Goal: Obtain resource: Download file/media

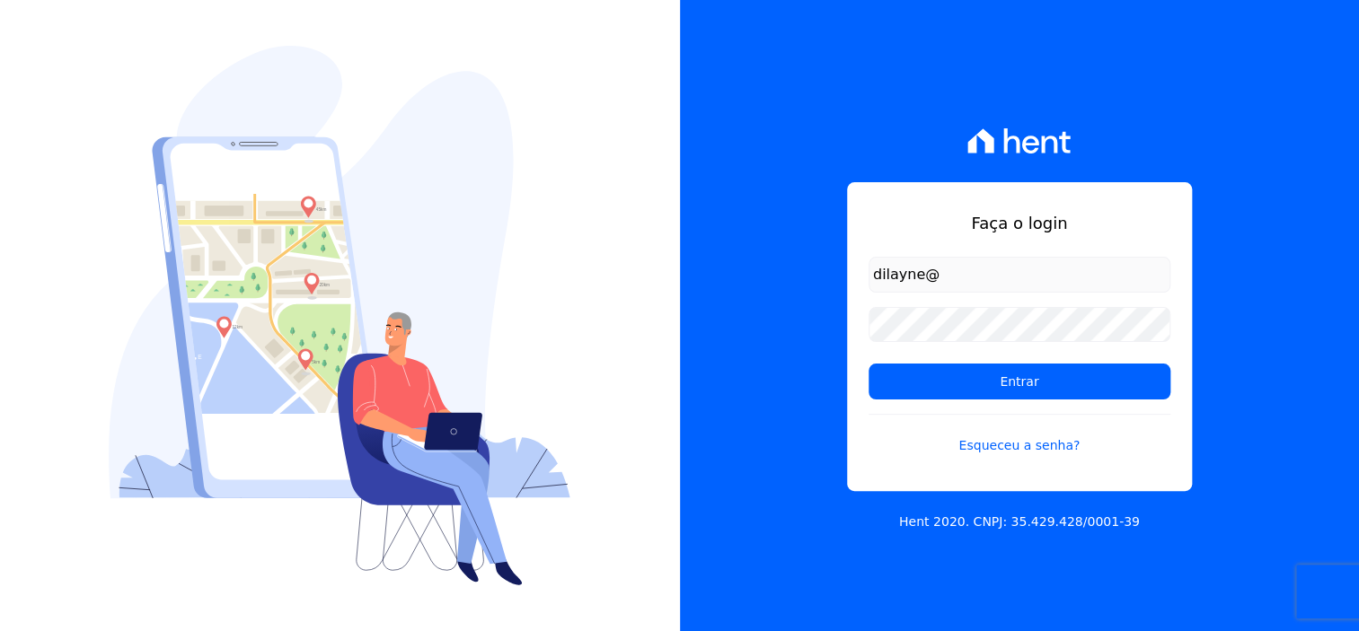
type input "[EMAIL_ADDRESS][DOMAIN_NAME]"
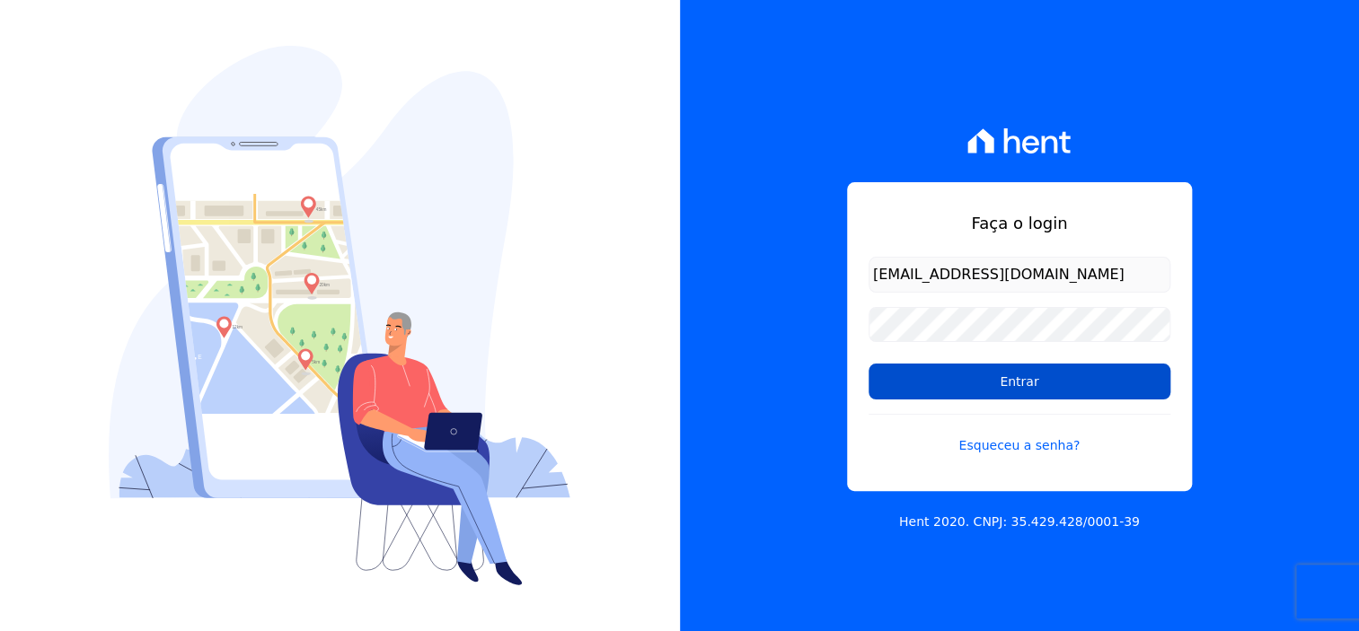
click at [1050, 392] on input "Entrar" at bounding box center [1020, 382] width 302 height 36
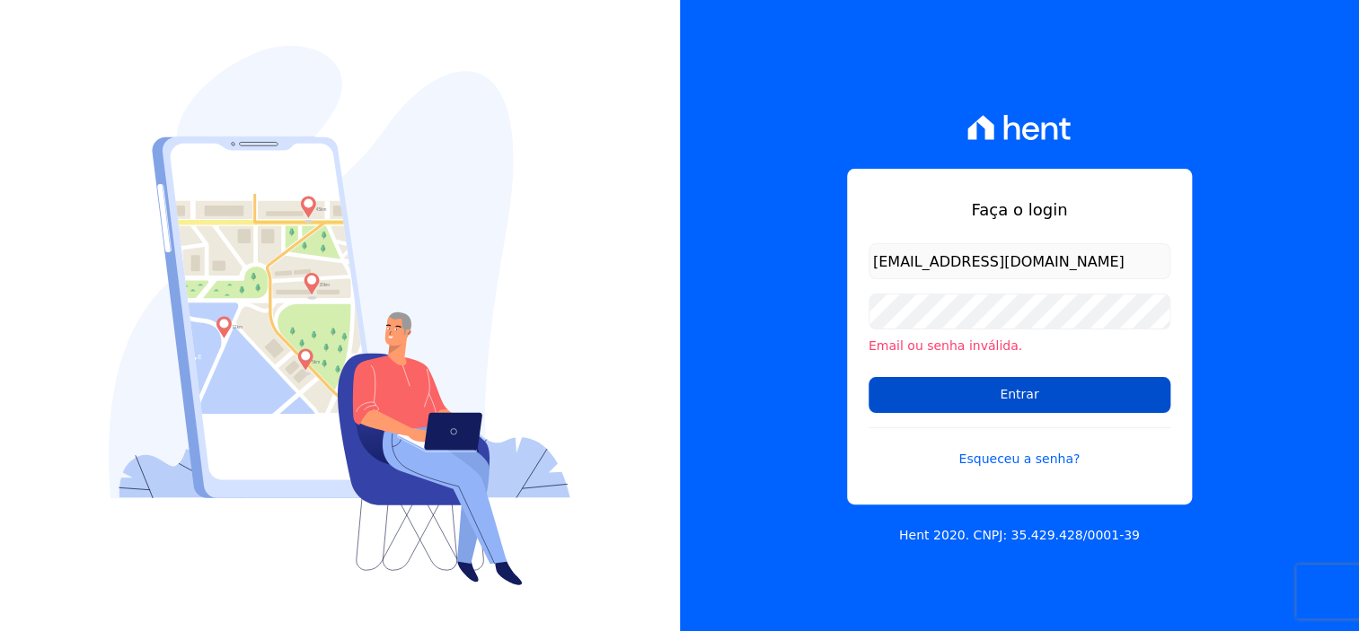
click at [1047, 398] on input "Entrar" at bounding box center [1020, 395] width 302 height 36
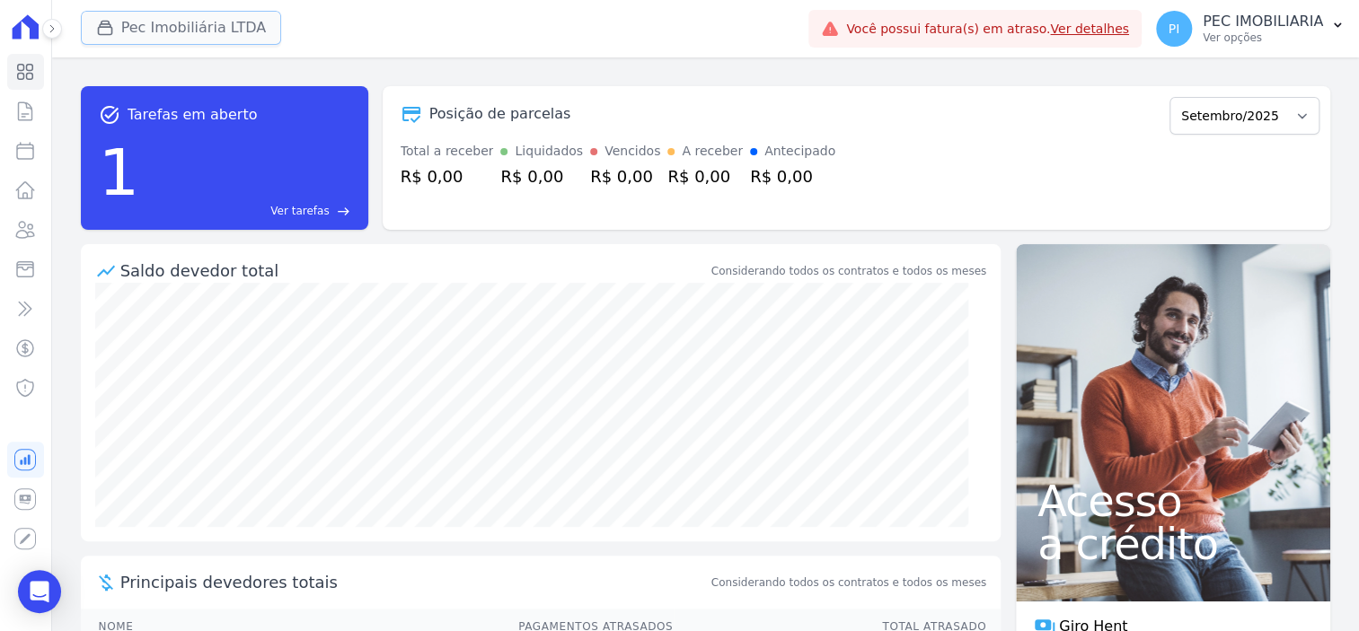
click at [164, 34] on button "Pec Imobiliária LTDA" at bounding box center [181, 28] width 201 height 34
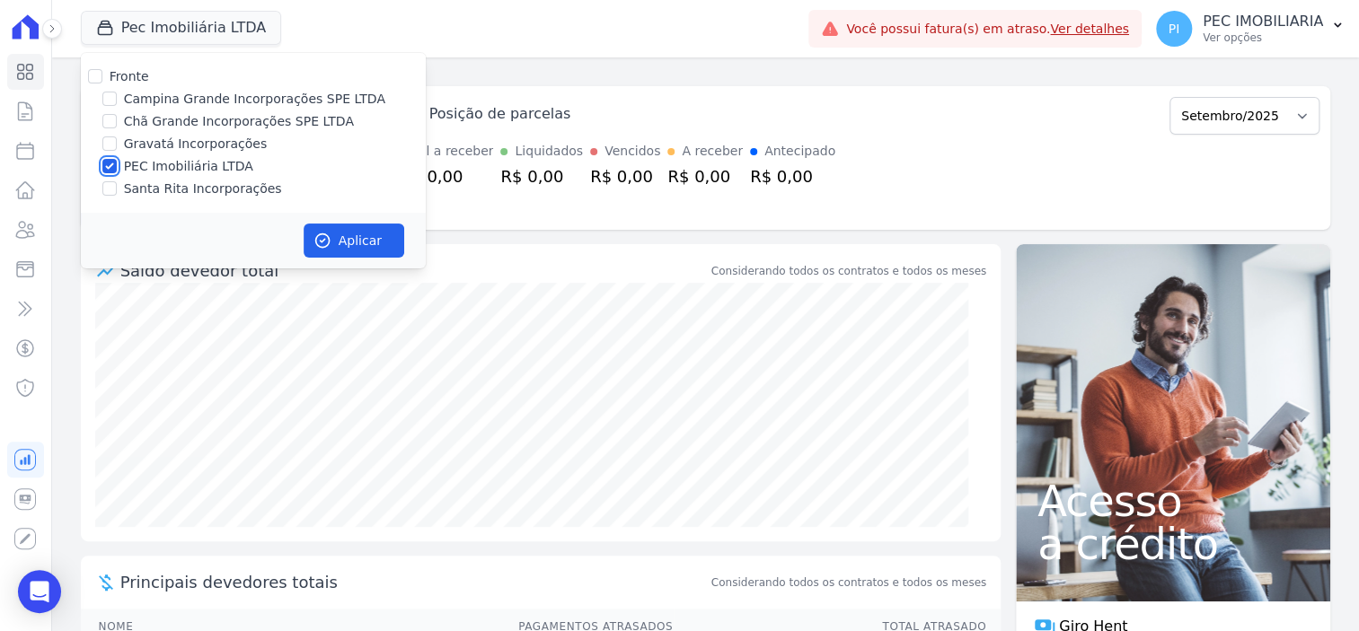
click at [109, 168] on input "PEC Imobiliária LTDA" at bounding box center [109, 166] width 14 height 14
checkbox input "false"
click at [506, 84] on div "task_alt Tarefas em aberto 1 Ver tarefas east Posição de parcelas Abril/2020 Ma…" at bounding box center [705, 158] width 1249 height 172
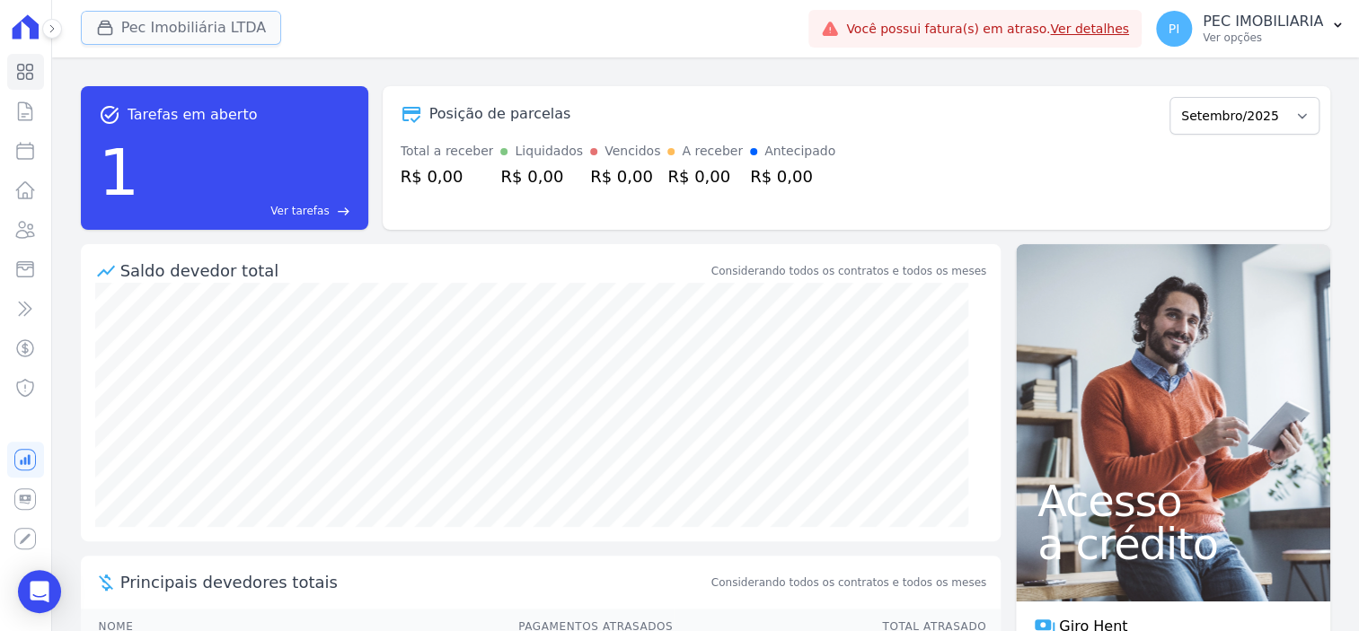
click at [176, 30] on button "Pec Imobiliária LTDA" at bounding box center [181, 28] width 201 height 34
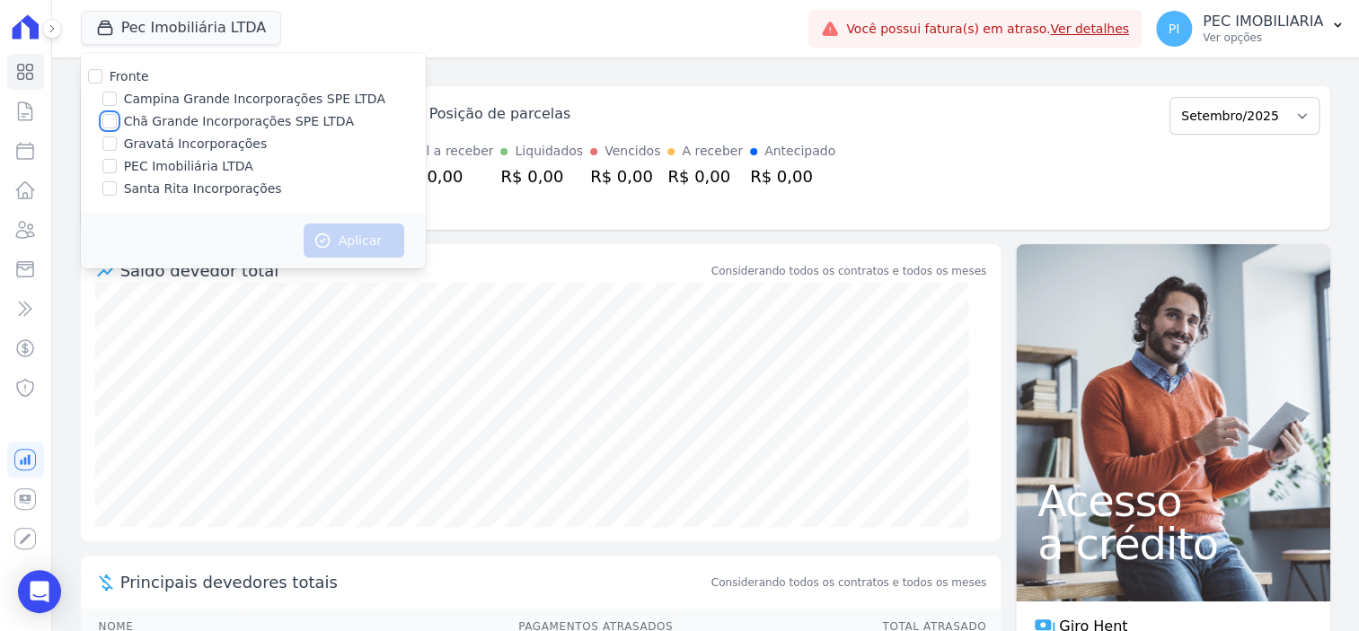
click at [111, 123] on input "Chã Grande Incorporações SPE LTDA" at bounding box center [109, 121] width 14 height 14
checkbox input "true"
click at [348, 245] on button "Aplicar" at bounding box center [354, 241] width 101 height 34
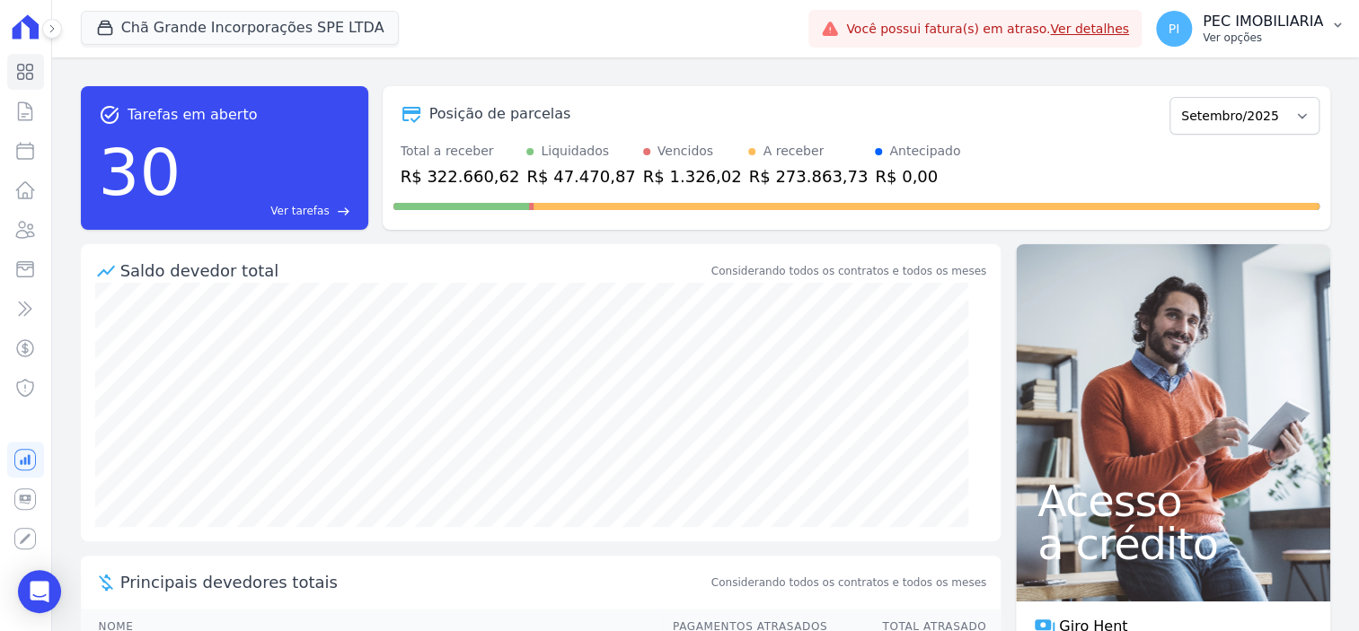
click at [1250, 27] on p "PEC IMOBILIARIA" at bounding box center [1263, 22] width 120 height 18
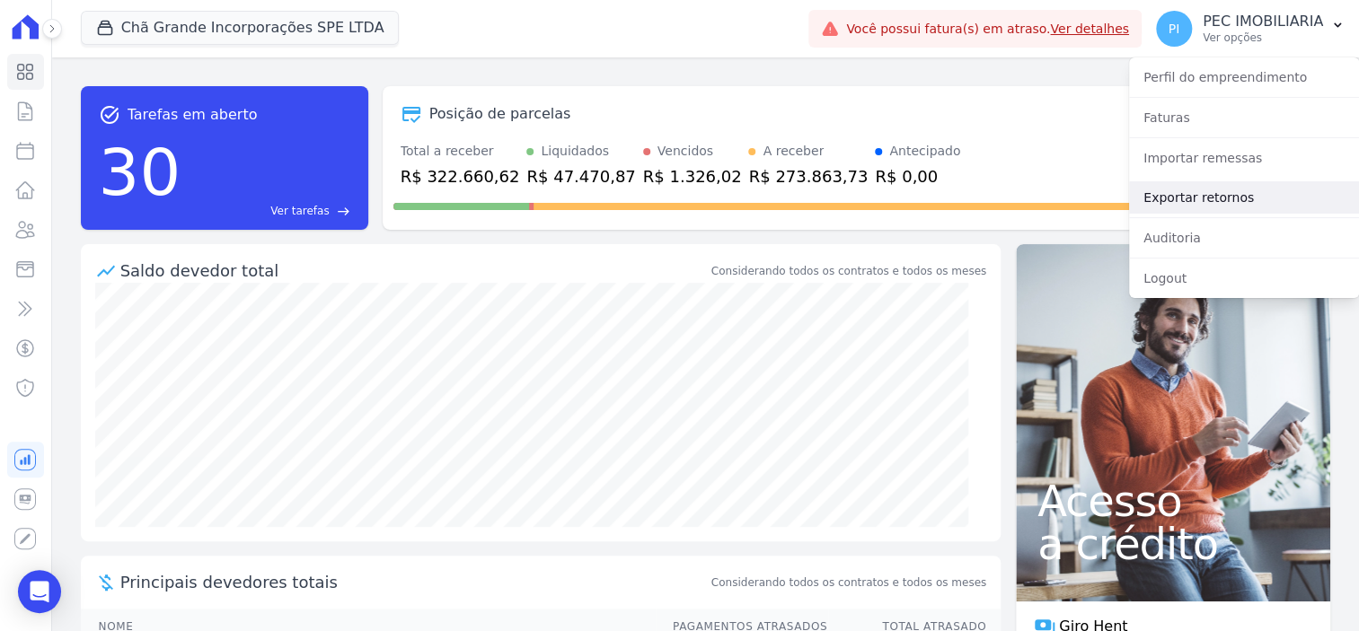
click at [1247, 198] on link "Exportar retornos" at bounding box center [1244, 197] width 230 height 32
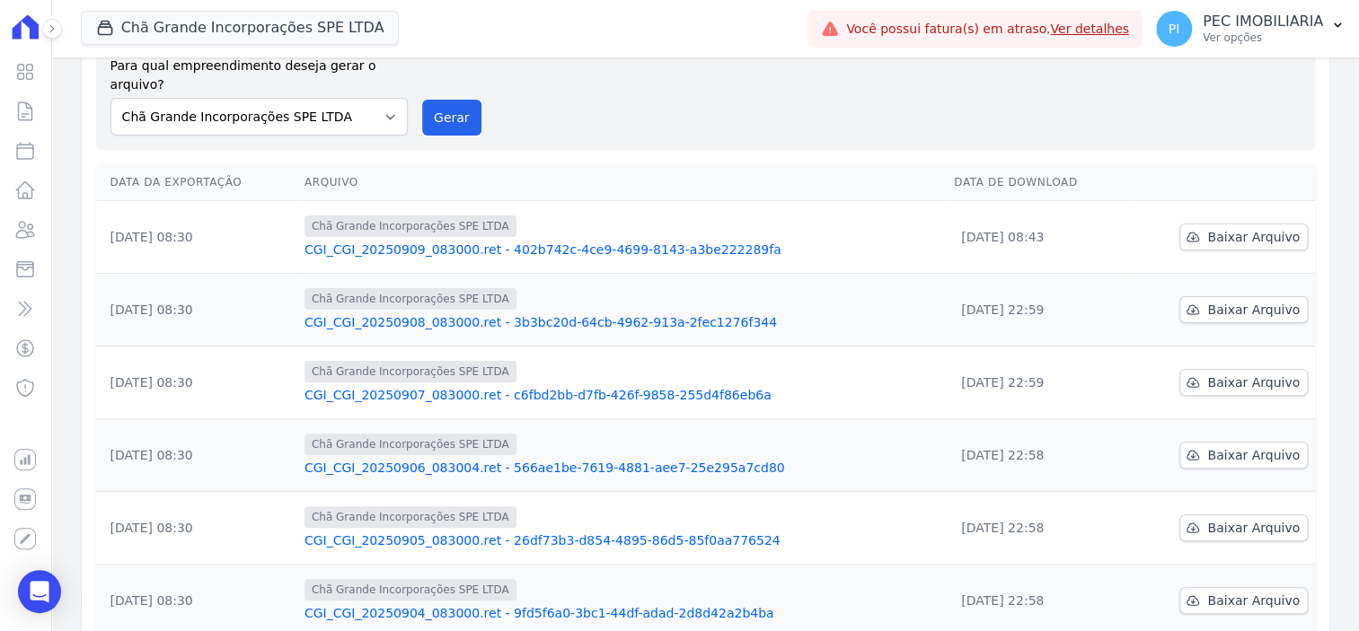
scroll to position [225, 0]
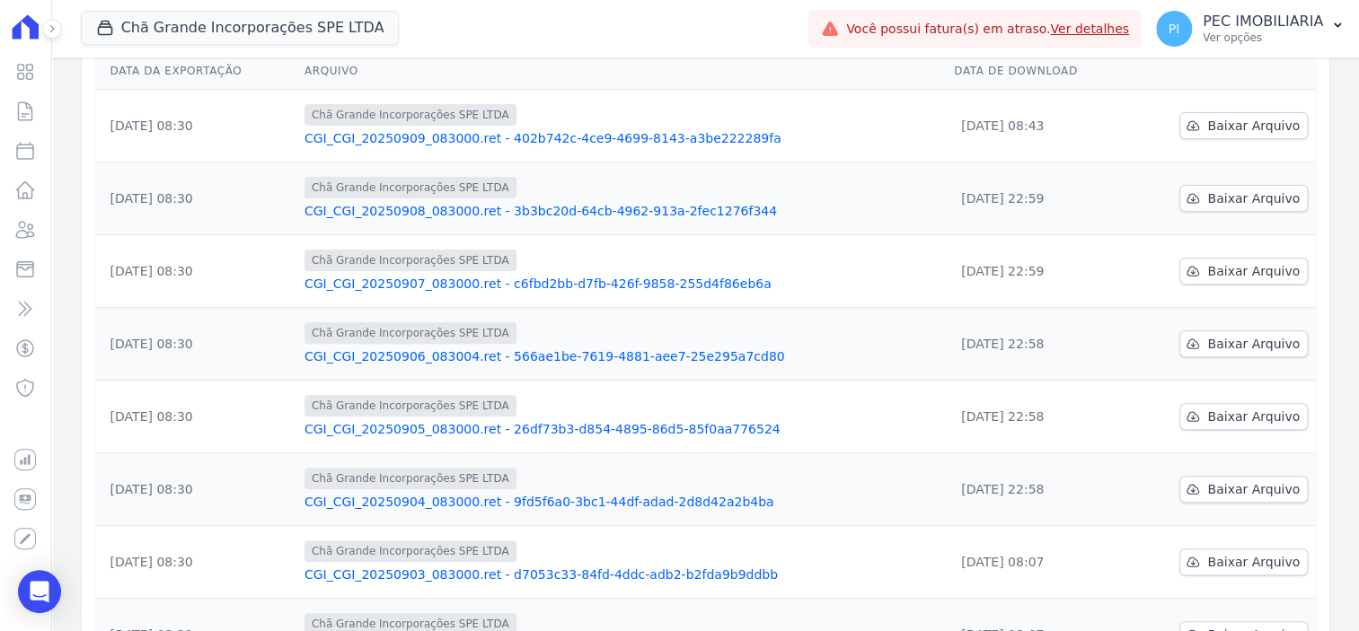
click at [458, 566] on link "CGI_CGI_20250903_083000.ret - d7053c33-84fd-4ddc-adb2-b2fda9b9ddbb" at bounding box center [621, 575] width 635 height 18
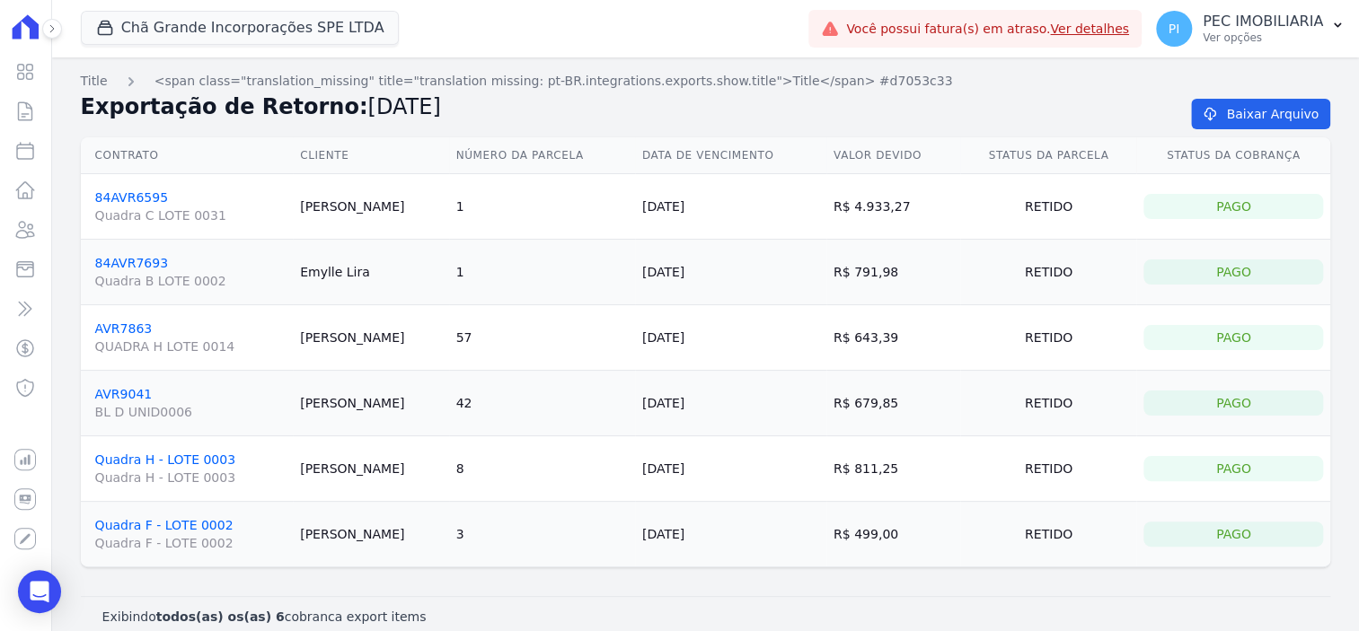
click at [160, 529] on link "Quadra F - LOTE 0002 Quadra F - LOTE 0002" at bounding box center [190, 535] width 191 height 34
